Goal: Check status

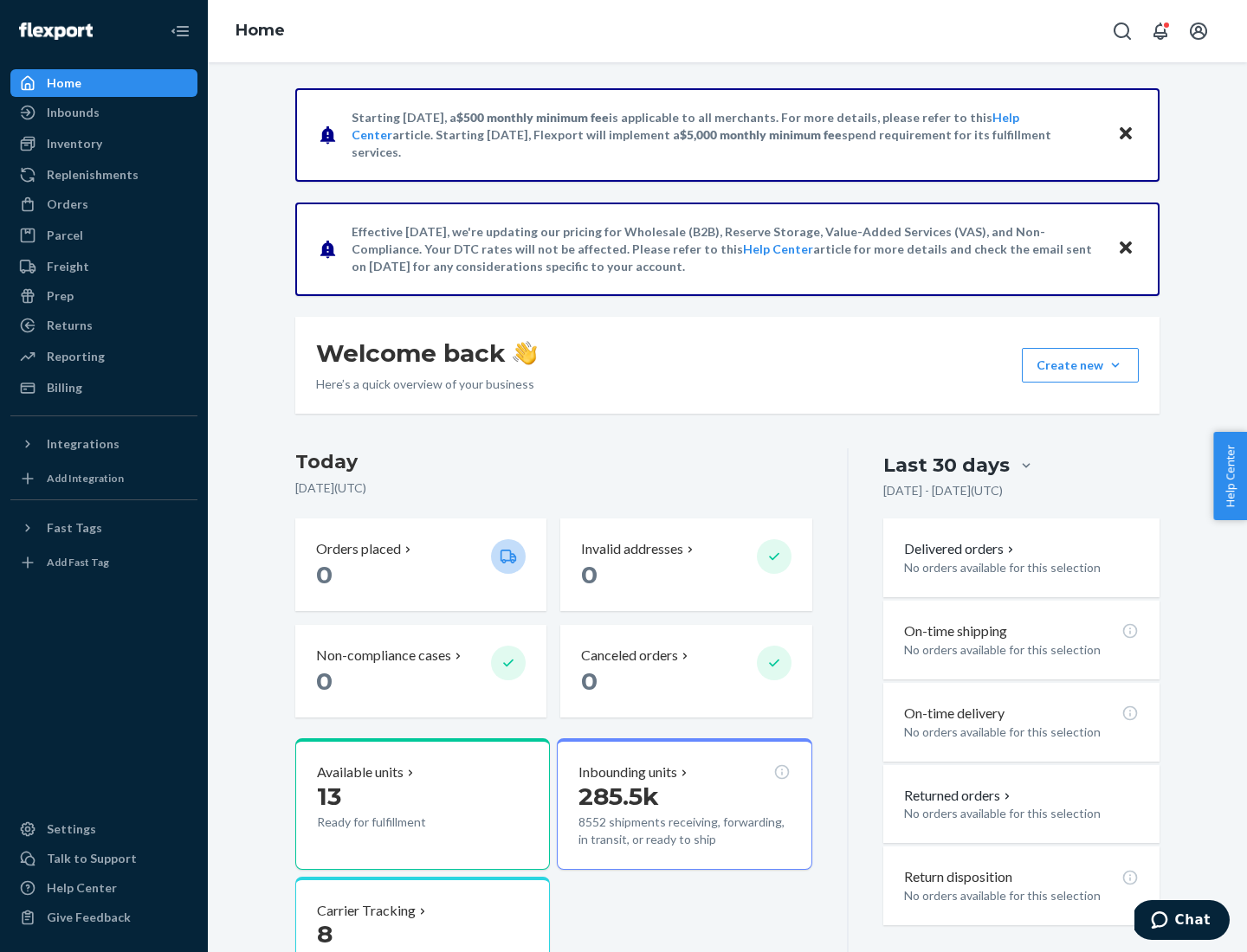
click at [1115, 365] on button "Create new Create new inbound Create new order Create new product" at bounding box center [1080, 365] width 117 height 34
click at [72, 112] on div "Inbounds" at bounding box center [72, 112] width 52 height 17
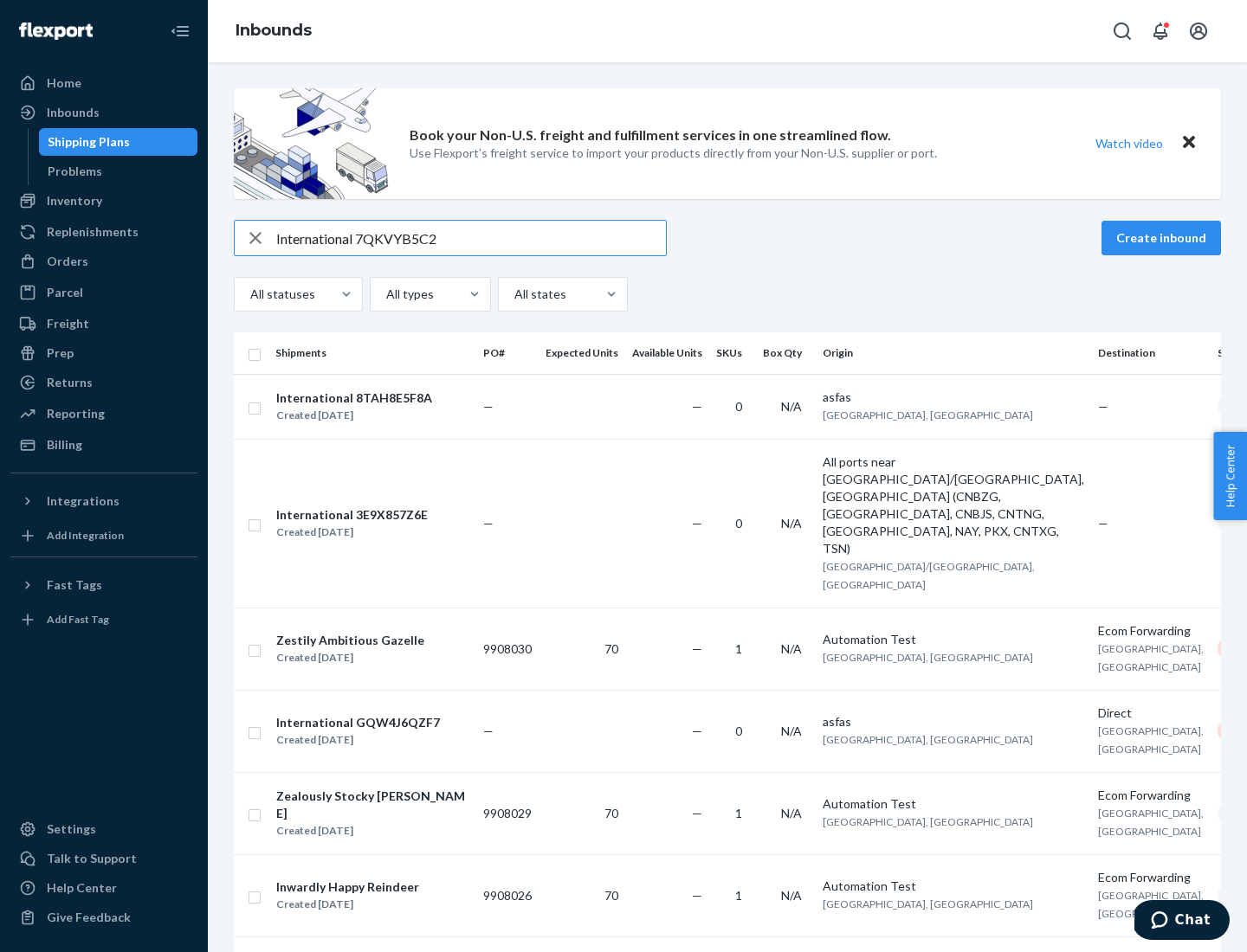
type input "International 7QKVYB5C29"
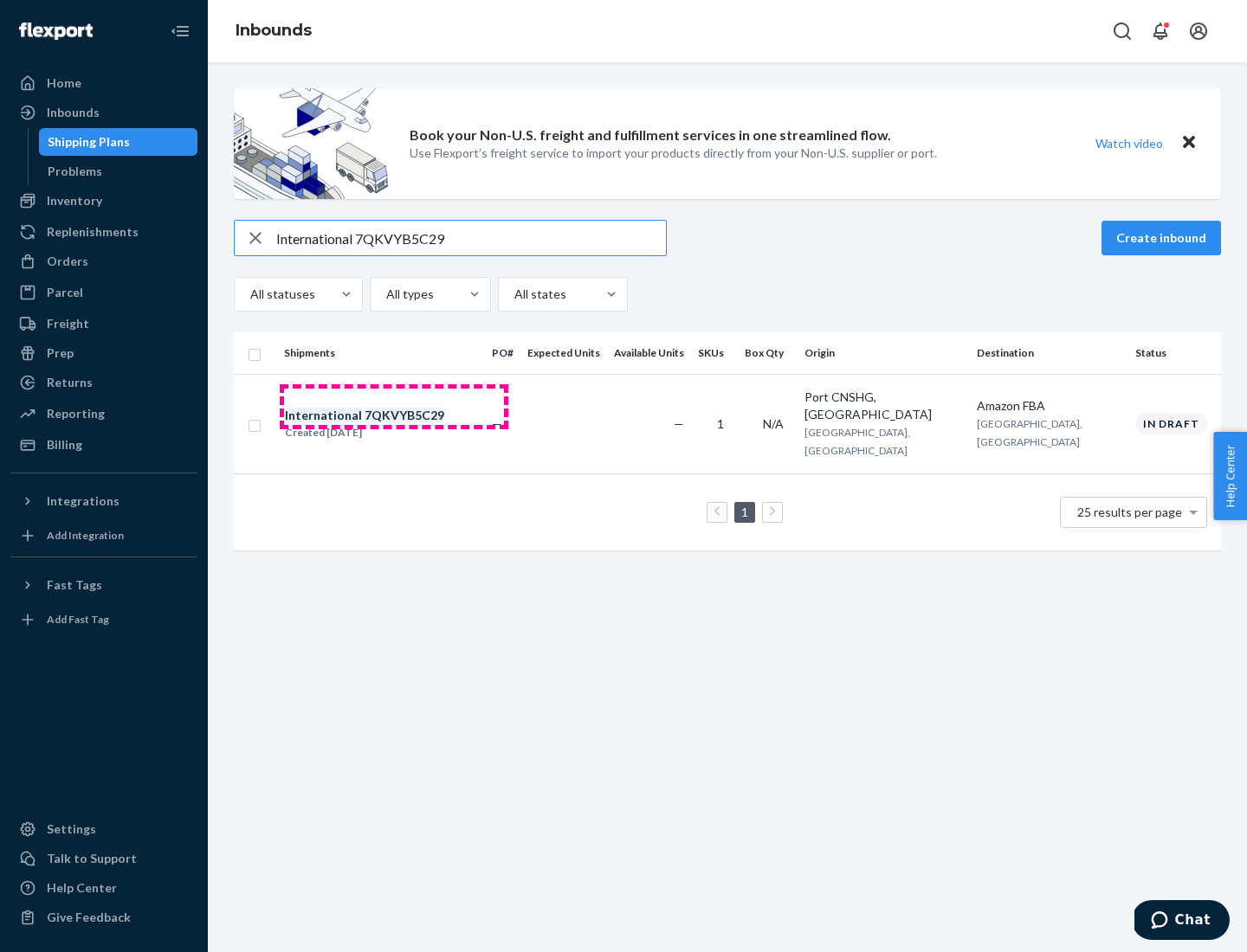
click at [394, 424] on div "Created [DATE]" at bounding box center [364, 433] width 159 height 17
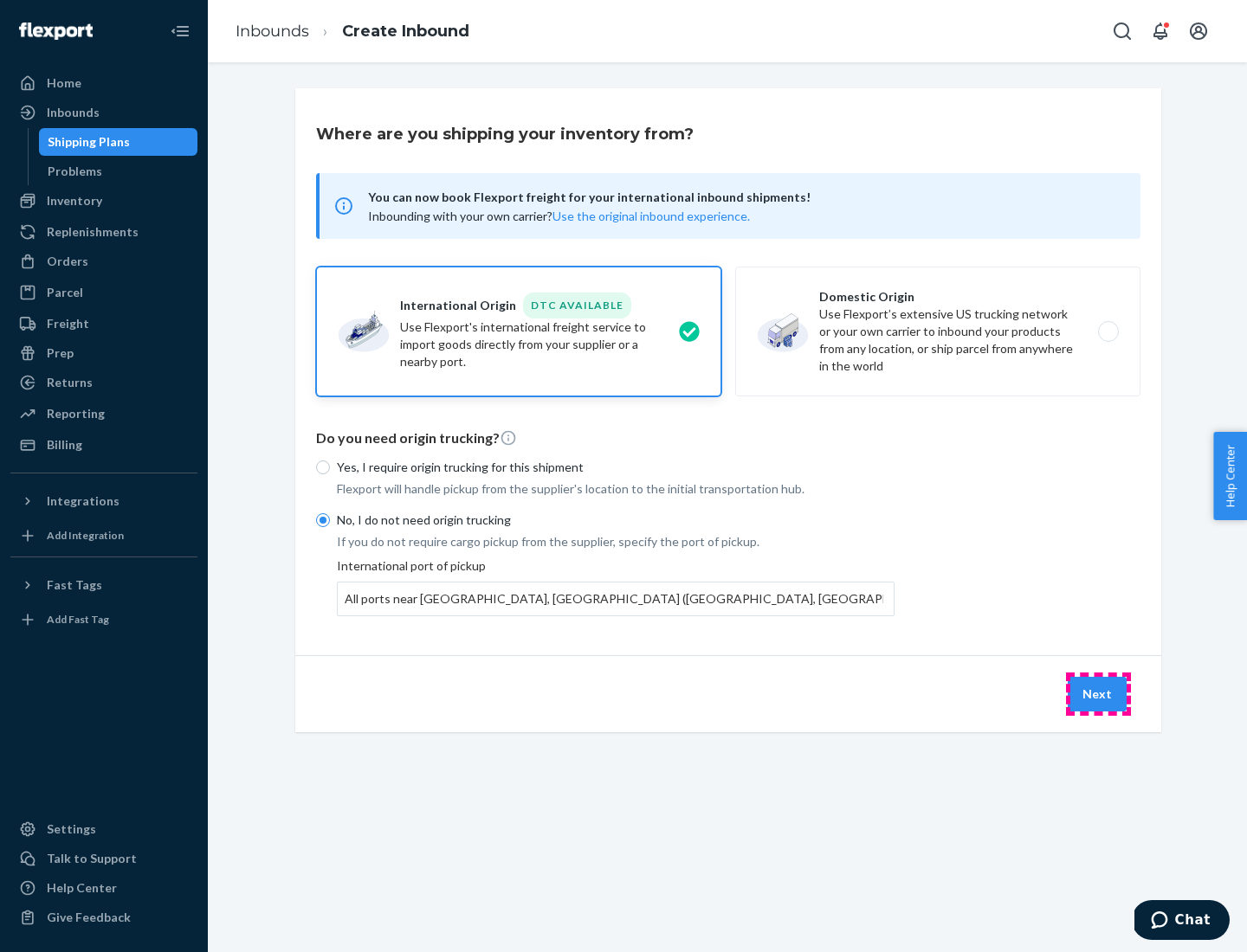
click at [1098, 694] on button "Next" at bounding box center [1097, 694] width 59 height 34
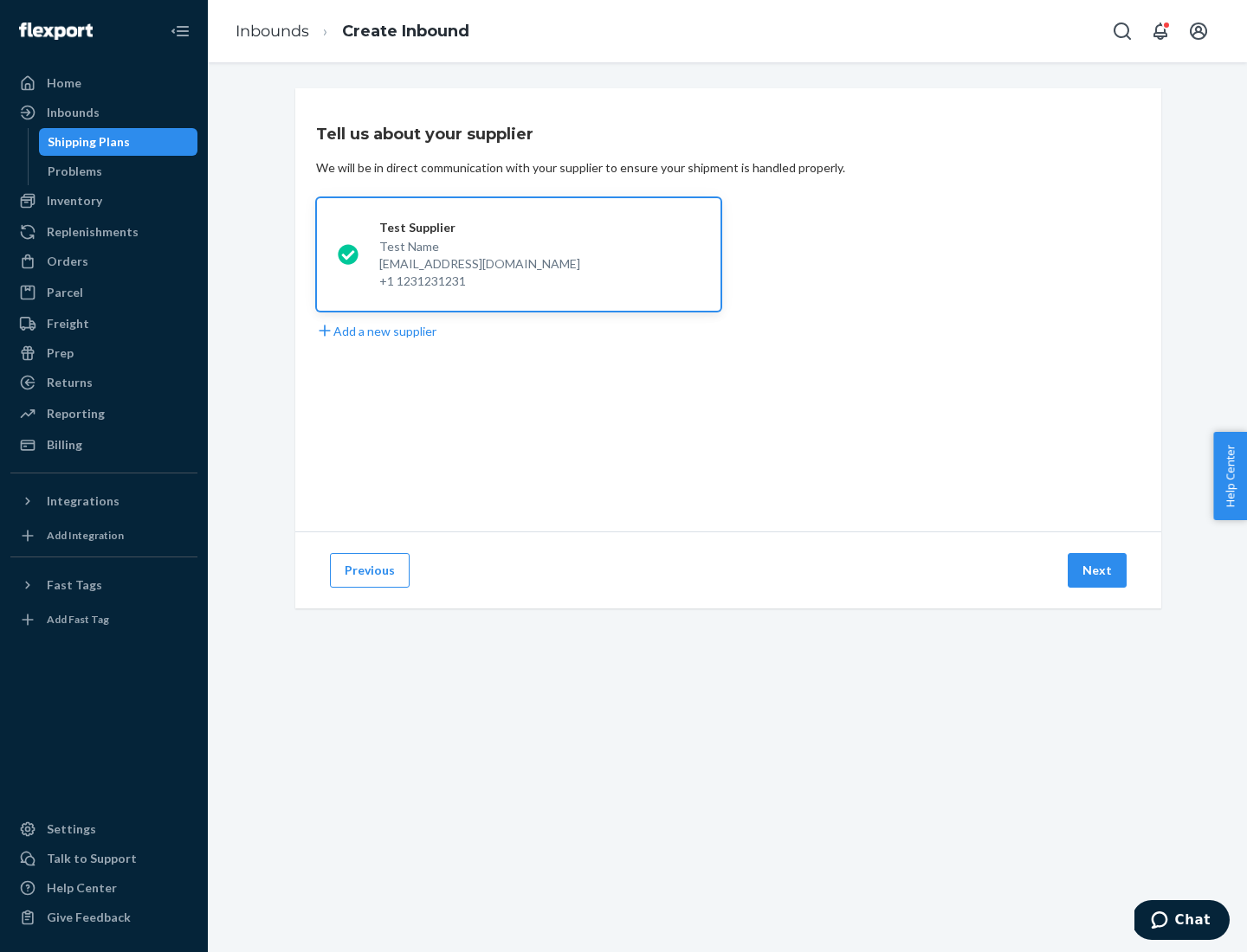
click at [1098, 571] on button "Next" at bounding box center [1097, 570] width 59 height 34
